Goal: Task Accomplishment & Management: Use online tool/utility

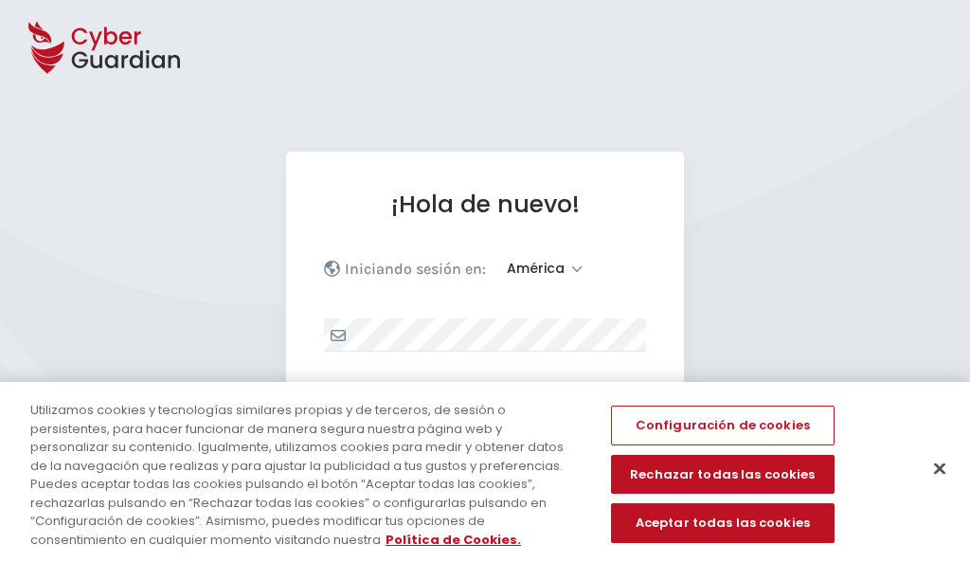
select select "América"
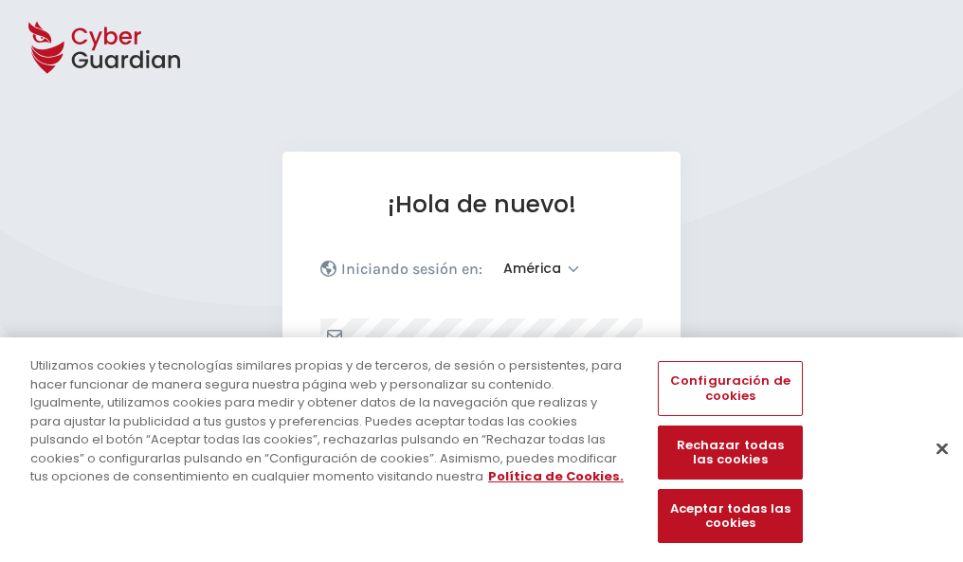
scroll to position [247, 0]
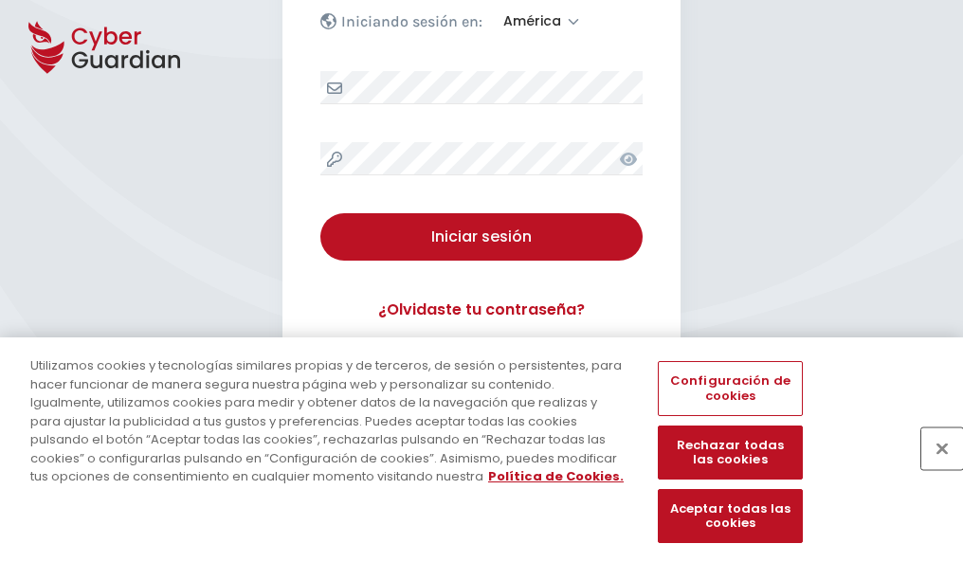
click at [933, 468] on button "Cerrar" at bounding box center [942, 448] width 42 height 42
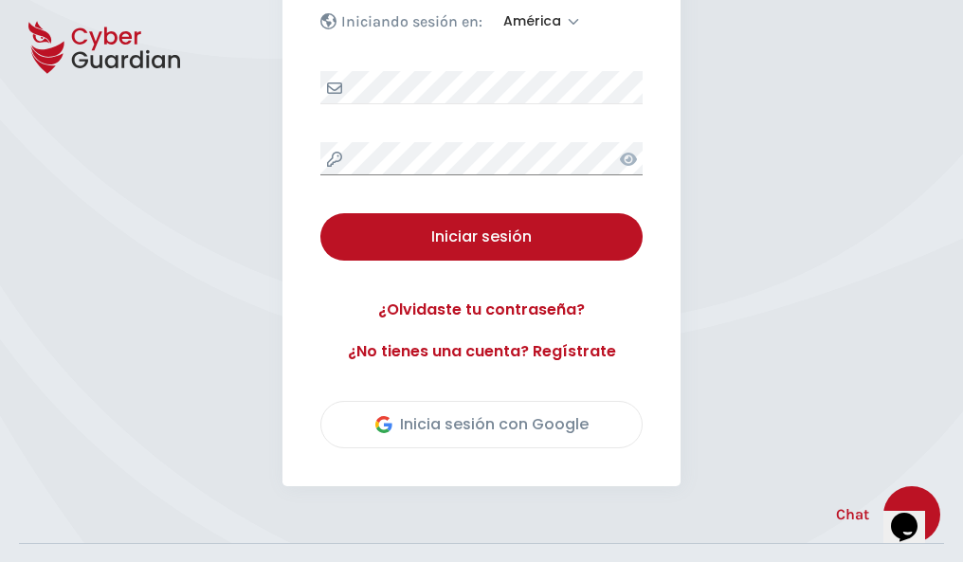
scroll to position [430, 0]
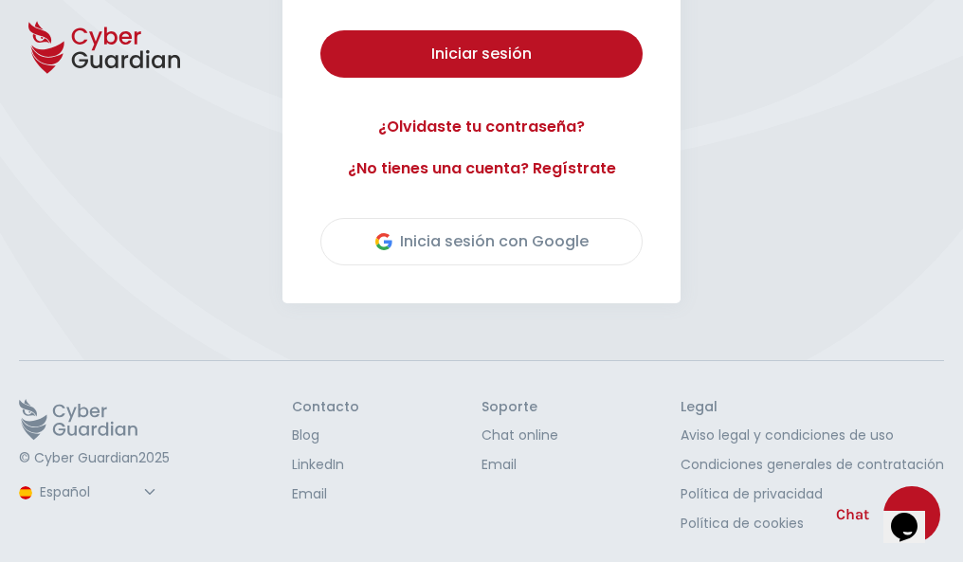
click at [320, 30] on button "Iniciar sesión" at bounding box center [481, 53] width 322 height 47
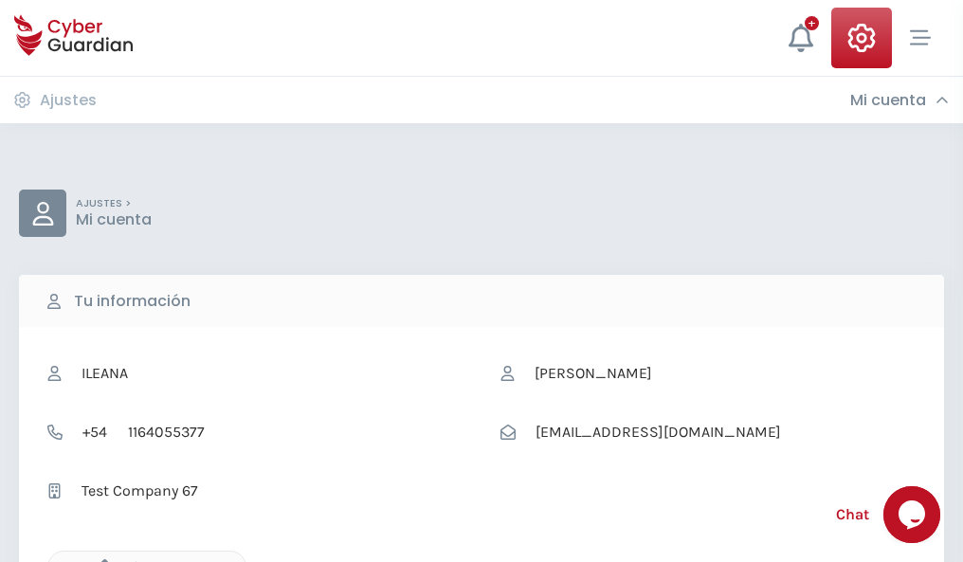
click at [100, 560] on icon "button" at bounding box center [100, 567] width 16 height 16
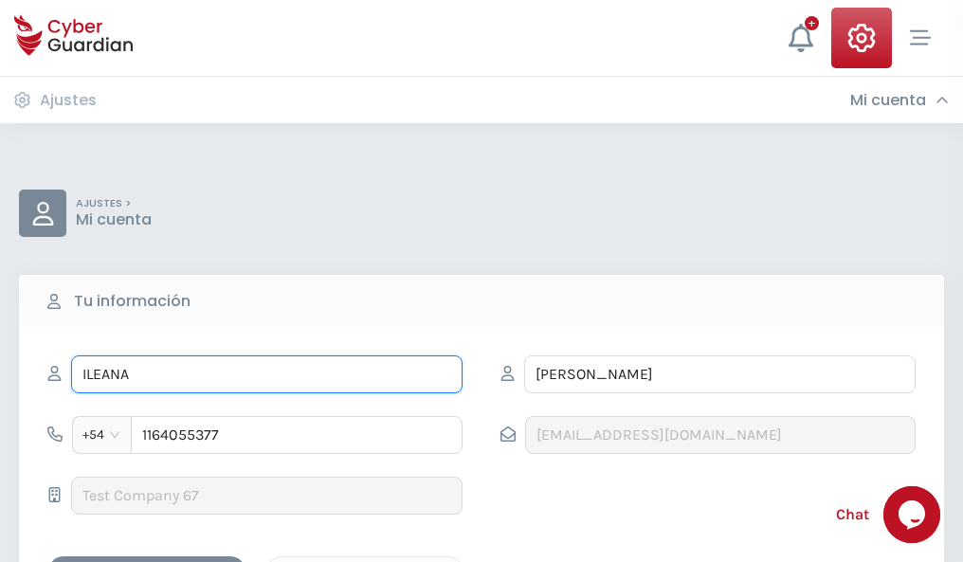
click at [266, 374] on input "ILEANA" at bounding box center [266, 374] width 391 height 38
type input "I"
type input "Bernabé"
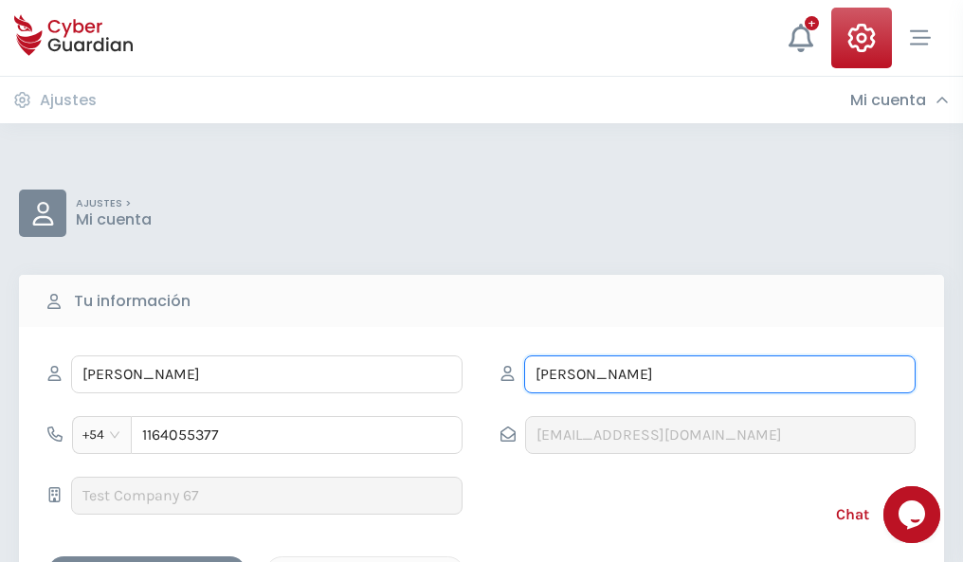
click at [719, 374] on input "CORREA" at bounding box center [719, 374] width 391 height 38
type input "C"
type input "Rocamora"
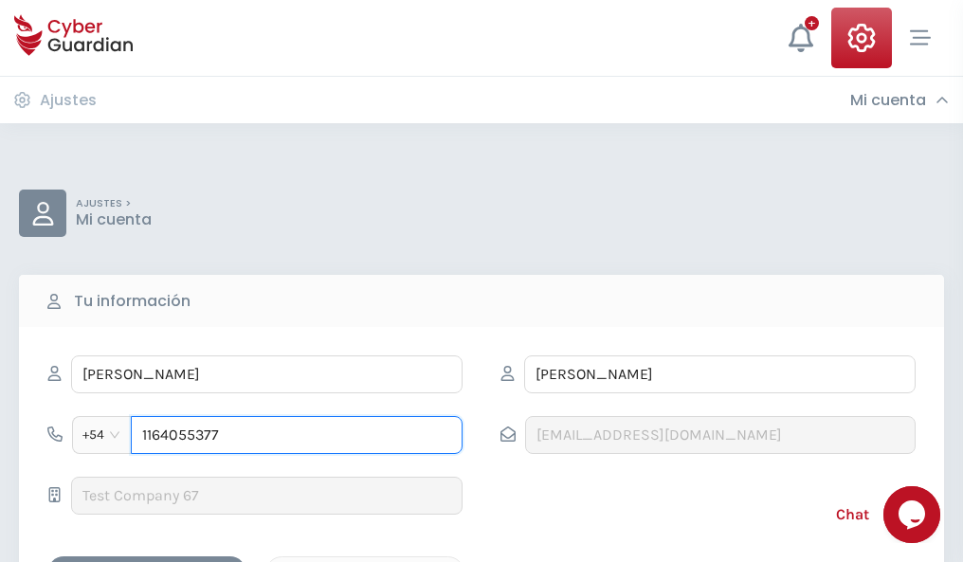
click at [297, 435] on input "1164055377" at bounding box center [297, 435] width 332 height 38
type input "1"
type input "4841905343"
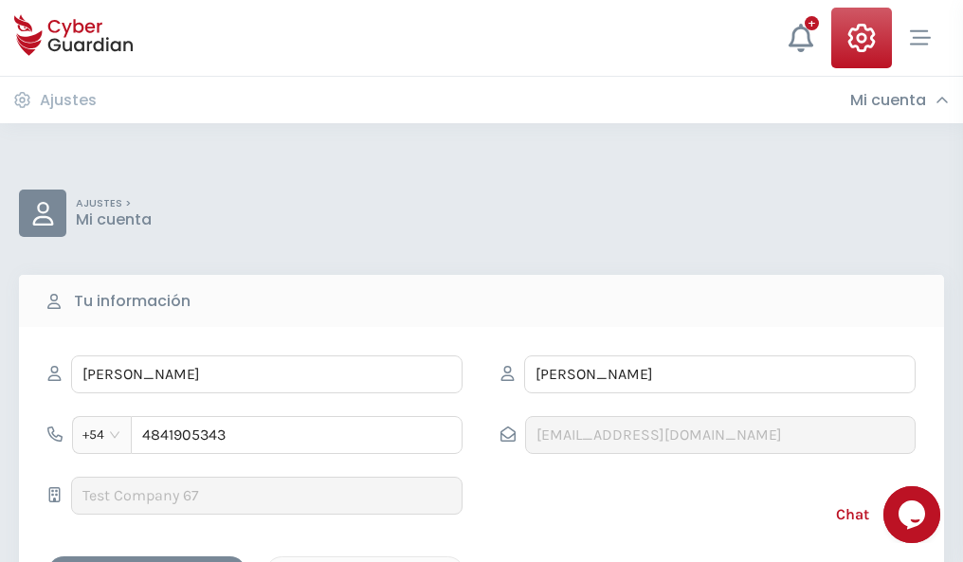
click at [365, 561] on div "Cancelar" at bounding box center [365, 573] width 169 height 24
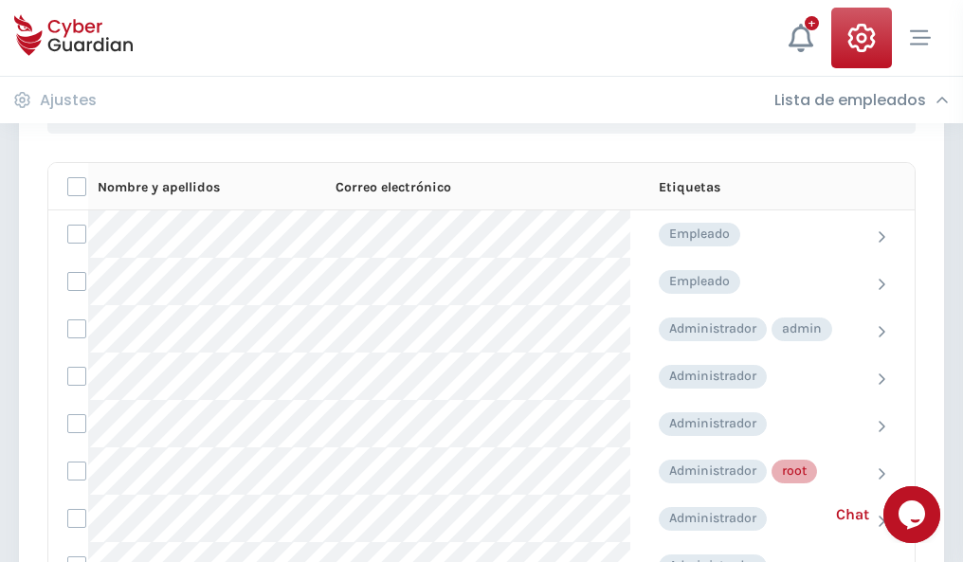
scroll to position [953, 0]
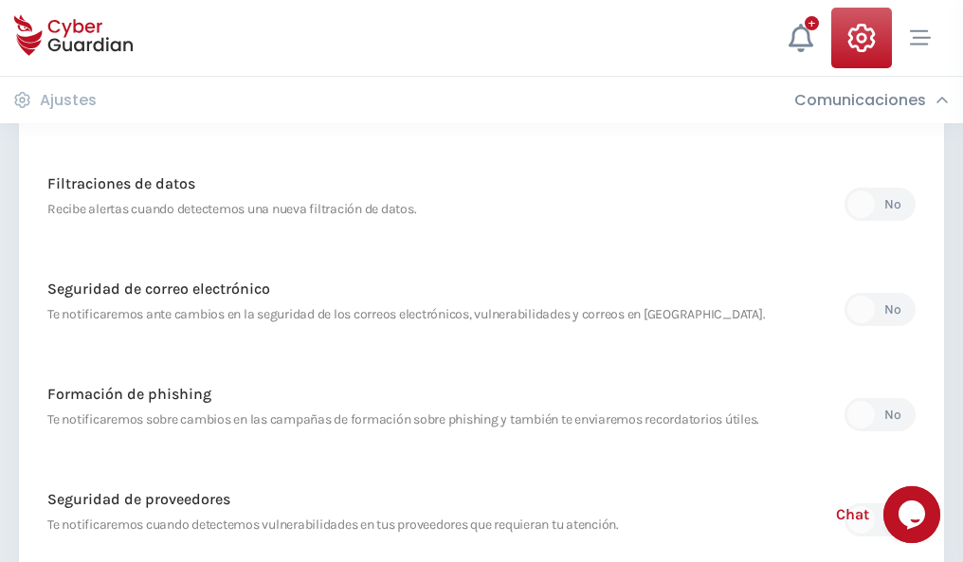
scroll to position [998, 0]
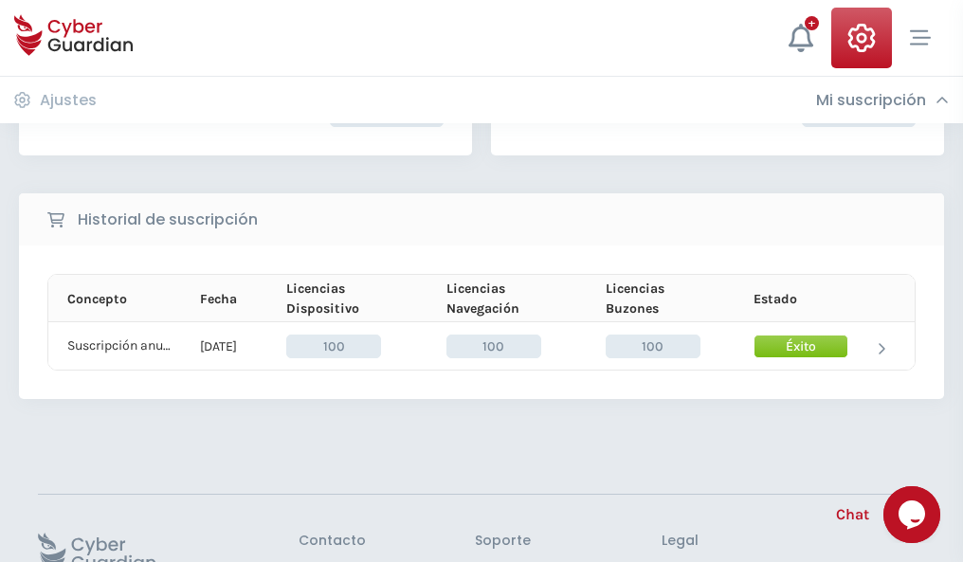
scroll to position [480, 0]
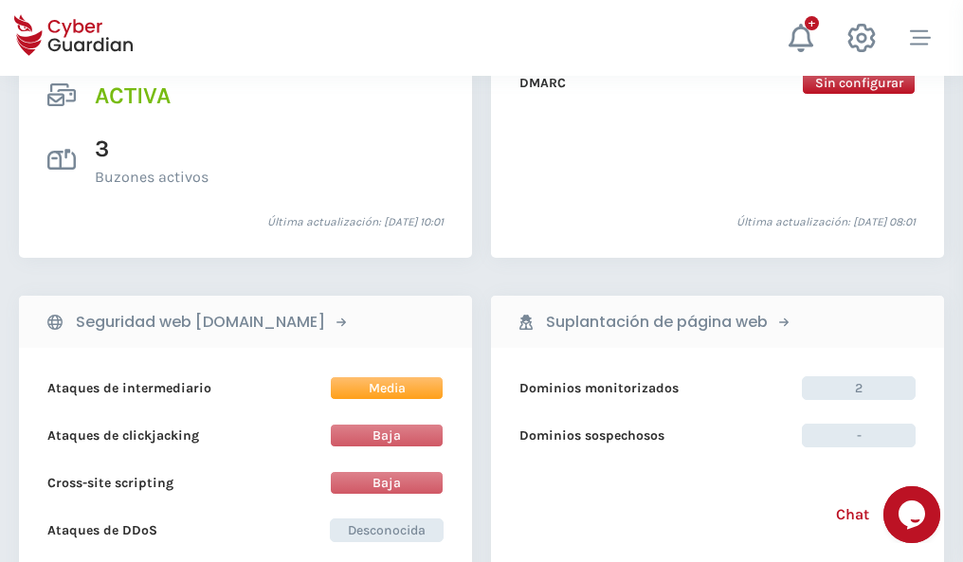
scroll to position [1926, 0]
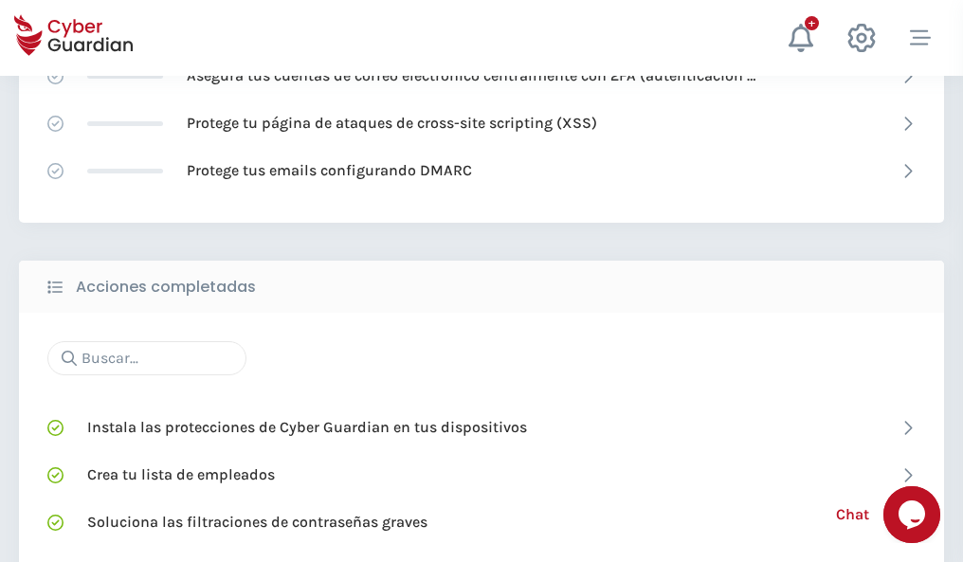
scroll to position [1262, 0]
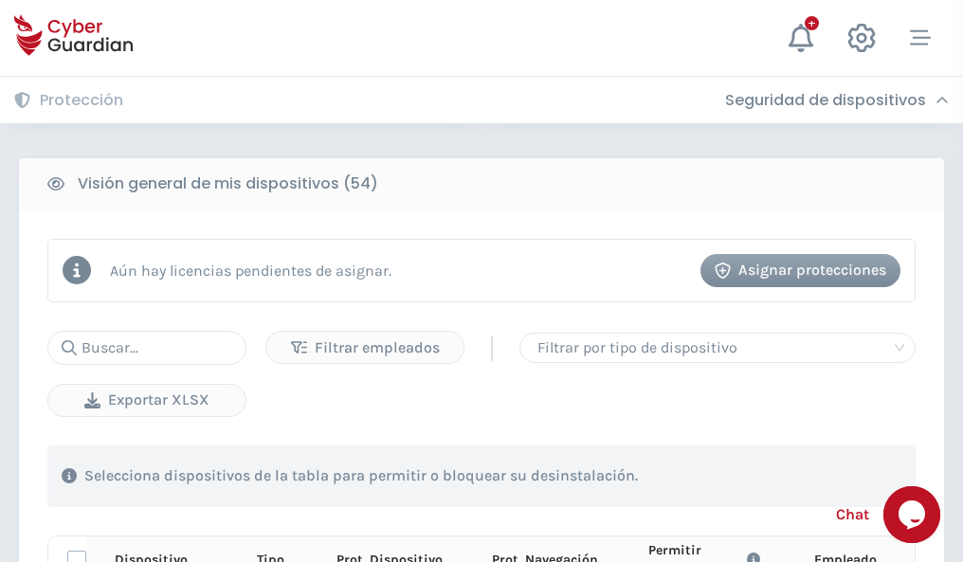
scroll to position [1675, 0]
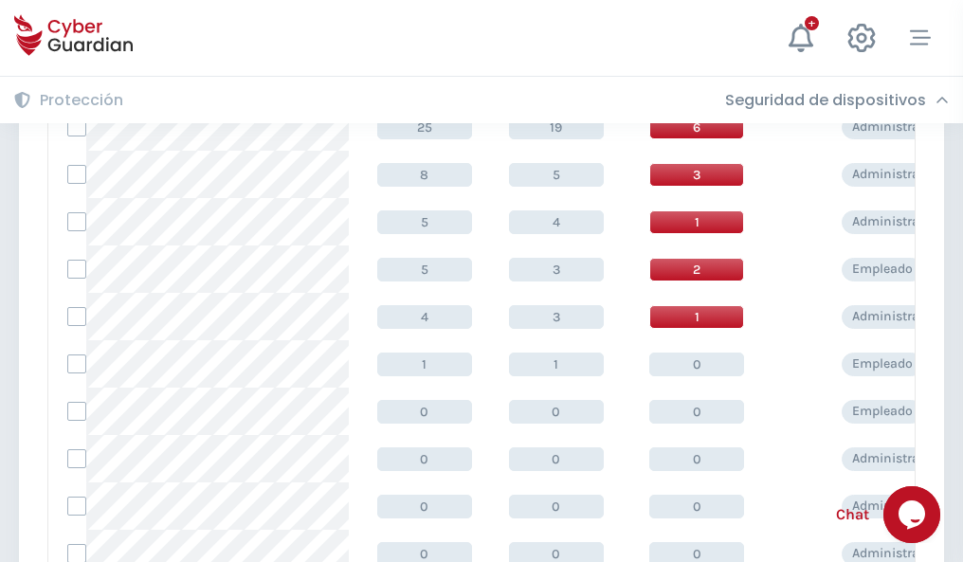
scroll to position [955, 0]
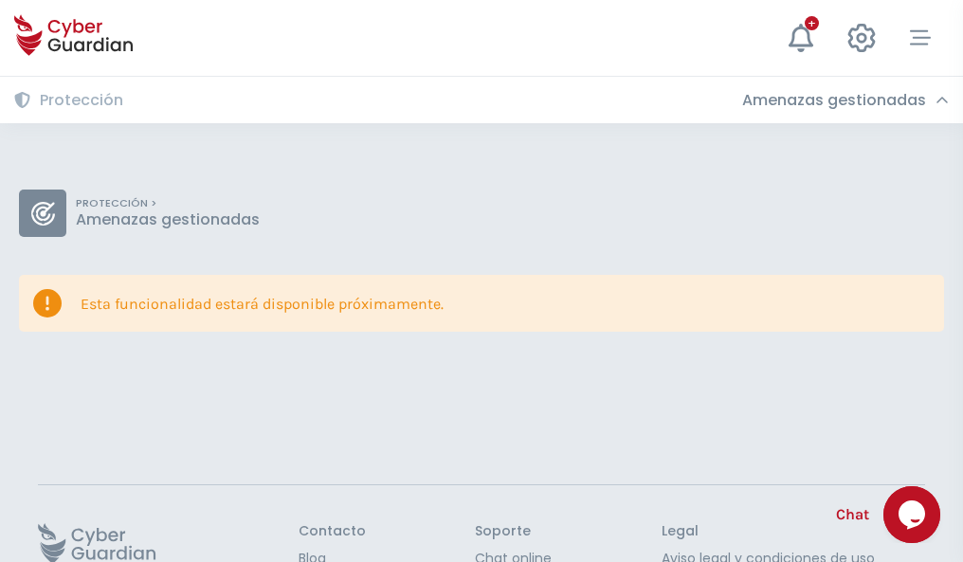
scroll to position [123, 0]
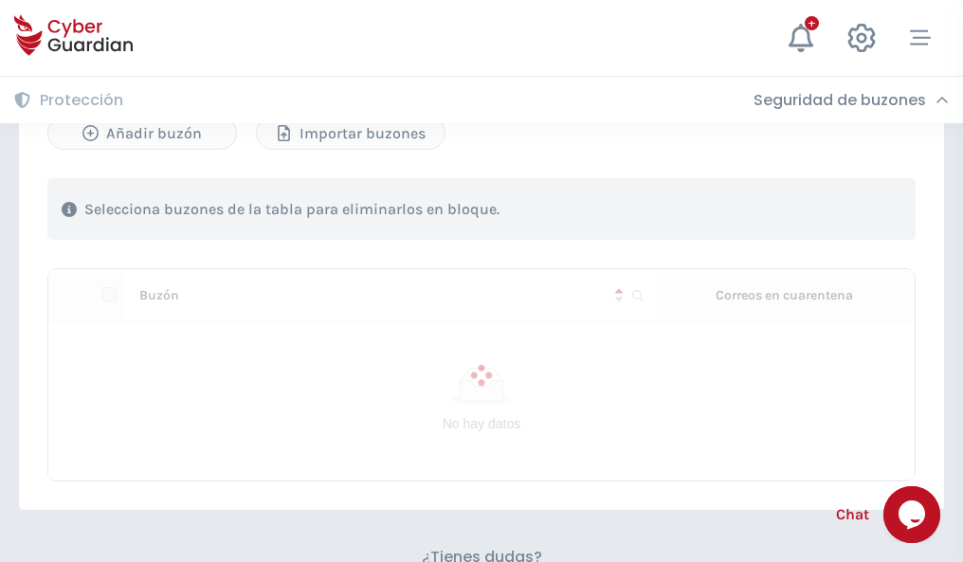
scroll to position [811, 0]
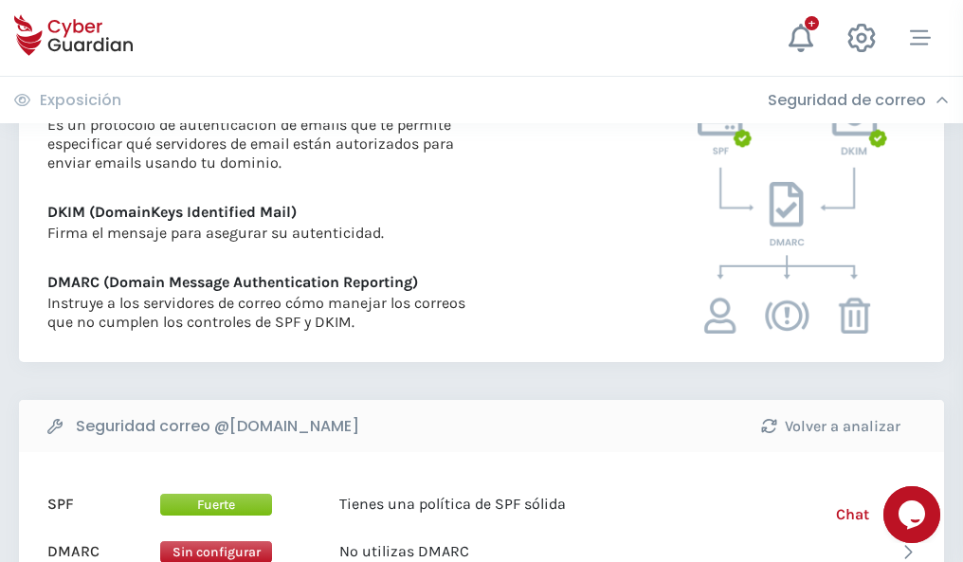
scroll to position [1023, 0]
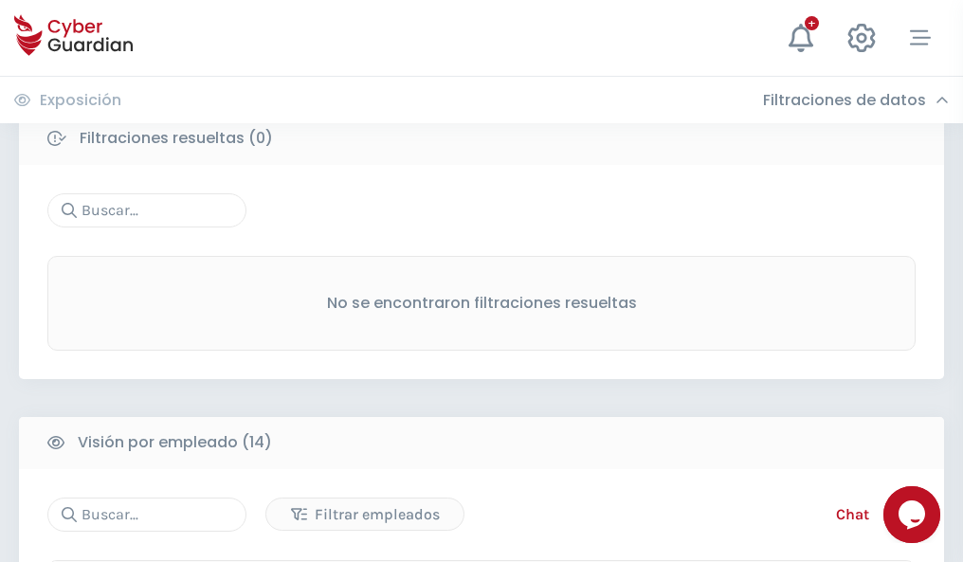
scroll to position [1712, 0]
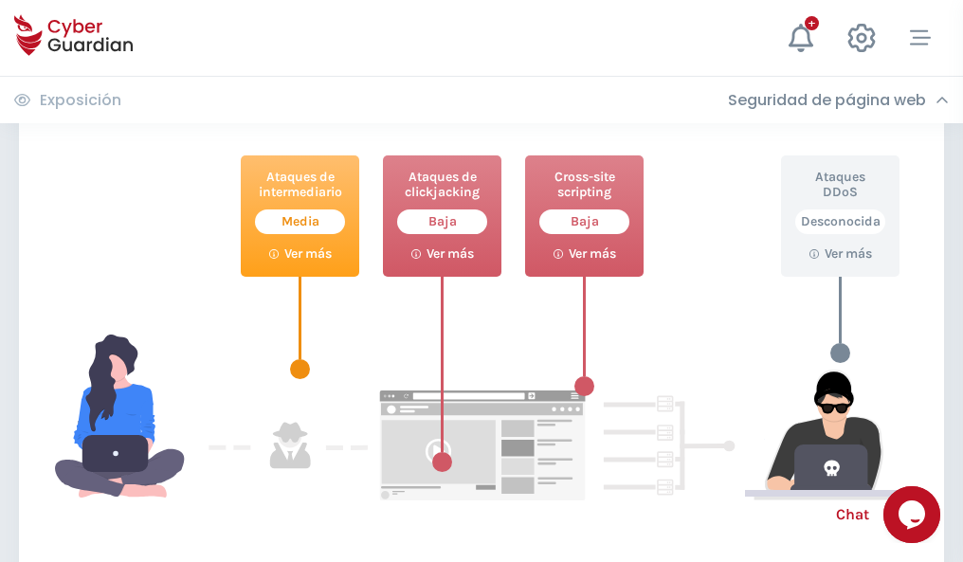
scroll to position [1032, 0]
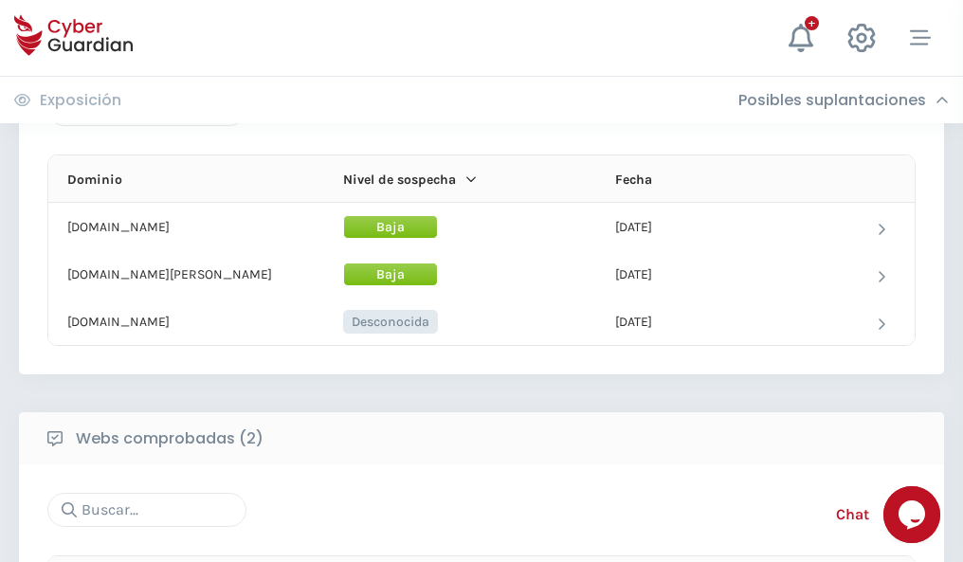
scroll to position [1137, 0]
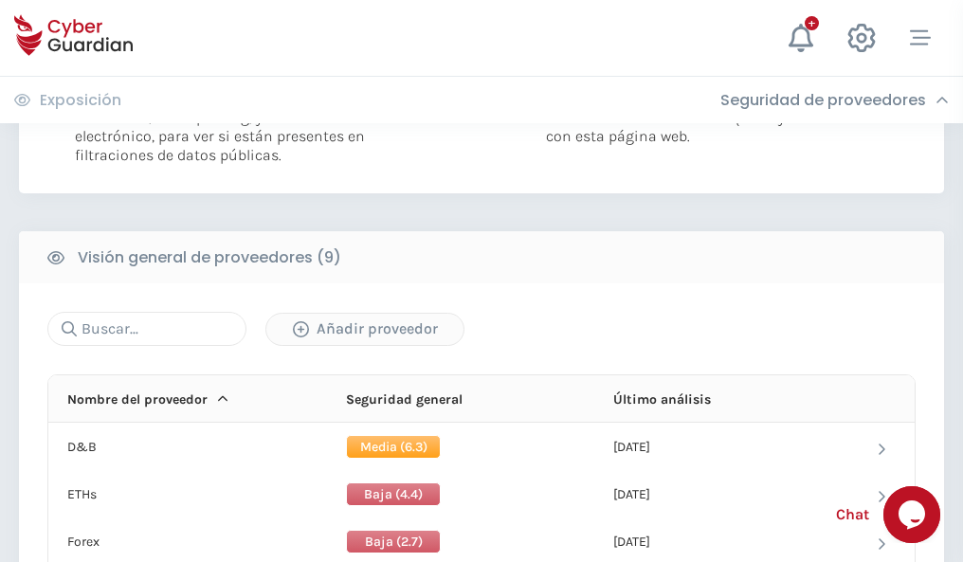
scroll to position [1364, 0]
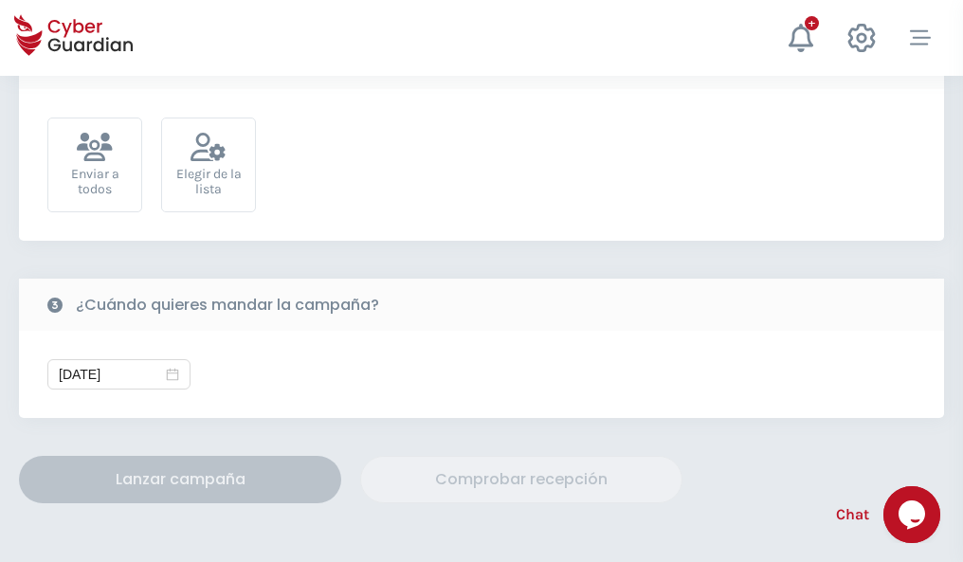
scroll to position [694, 0]
